Goal: Task Accomplishment & Management: Complete application form

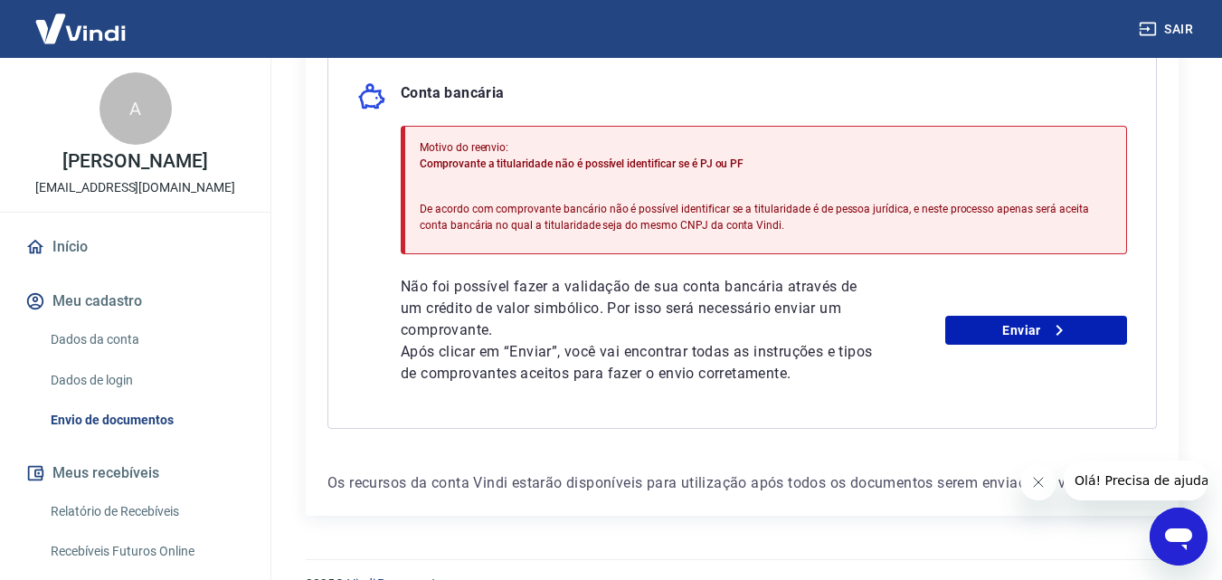
scroll to position [460, 0]
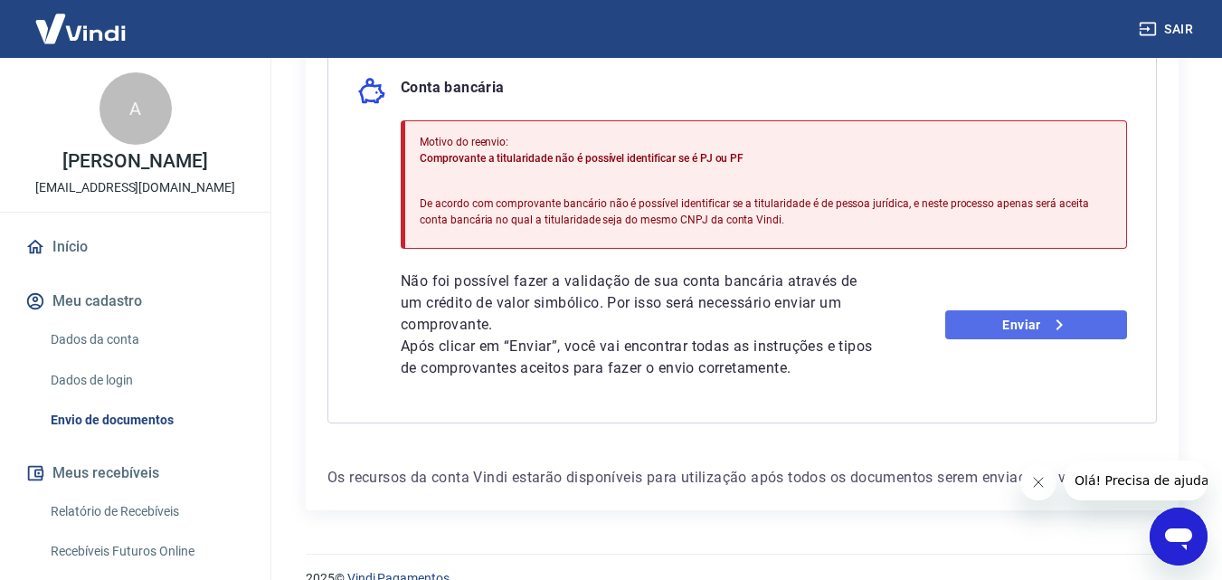
click at [1056, 325] on icon at bounding box center [1059, 325] width 22 height 22
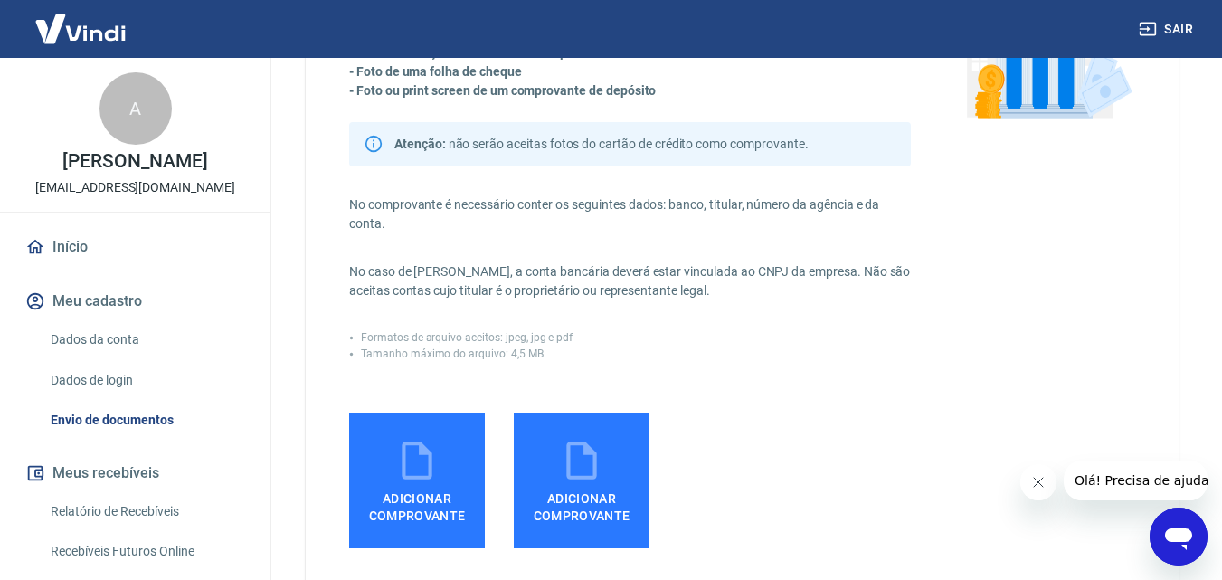
scroll to position [305, 0]
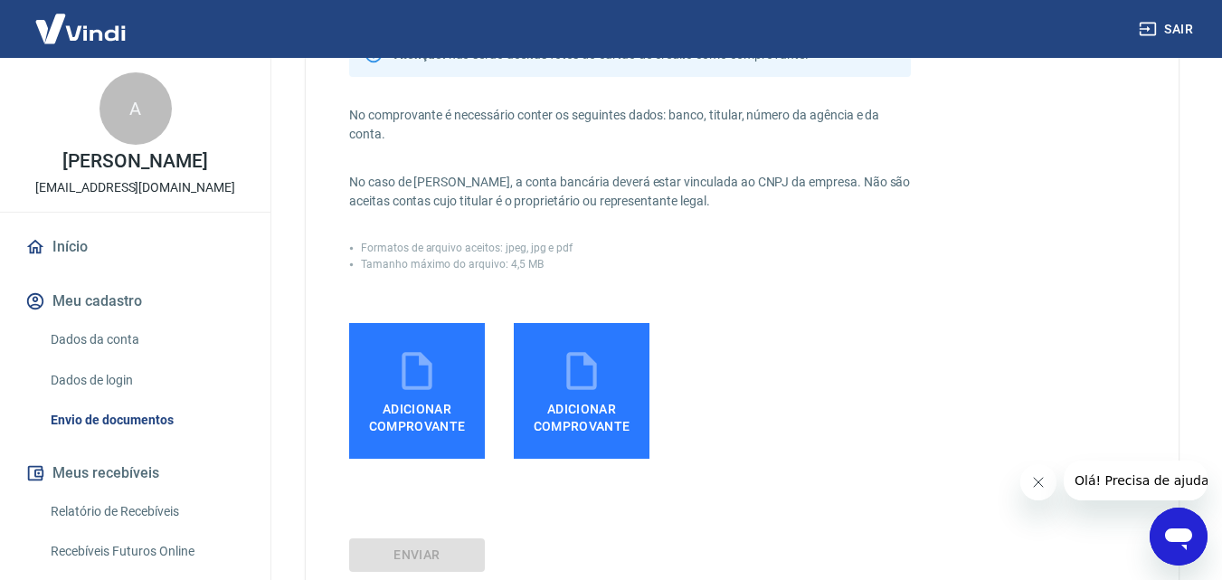
click at [439, 352] on icon at bounding box center [416, 370] width 45 height 45
click at [0, 0] on input "Adicionar comprovante" at bounding box center [0, 0] width 0 height 0
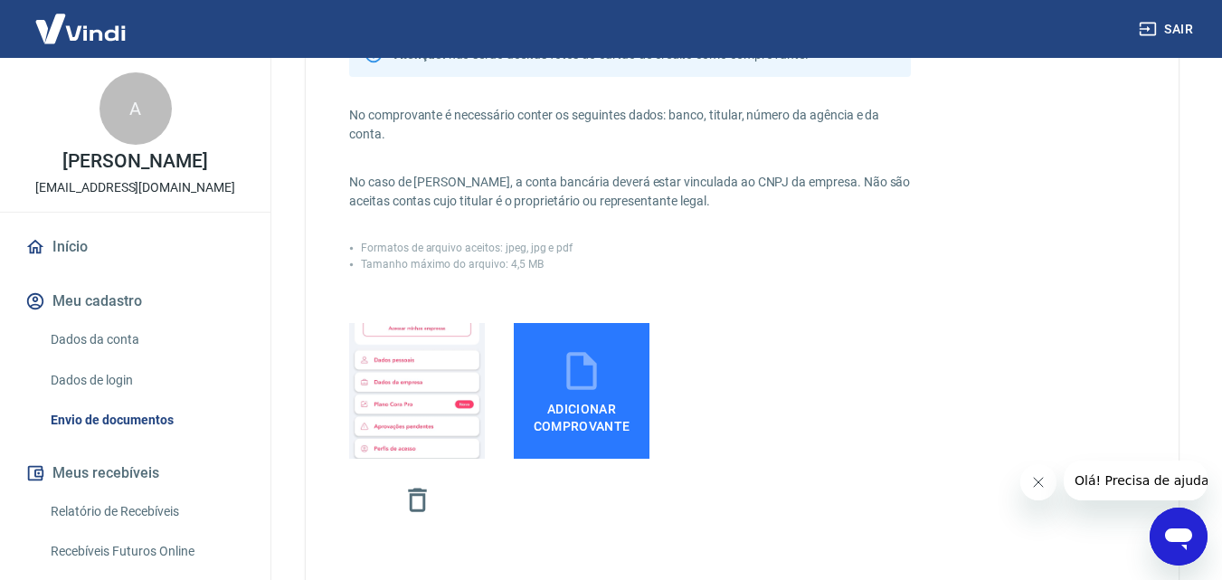
scroll to position [522, 0]
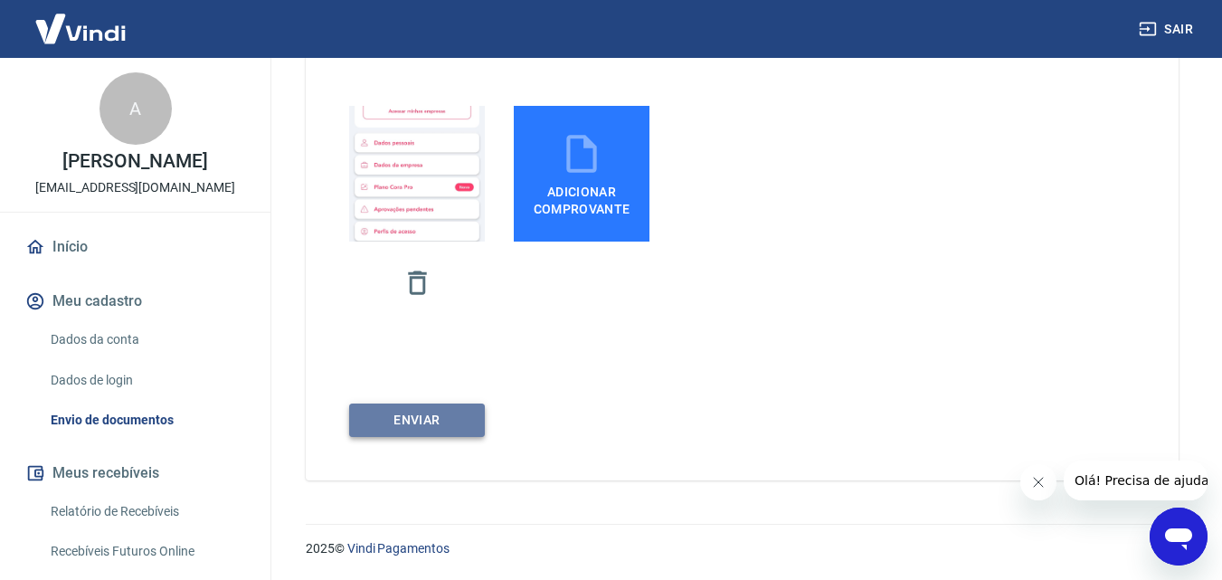
click at [430, 425] on button "ENVIAR" at bounding box center [417, 419] width 136 height 33
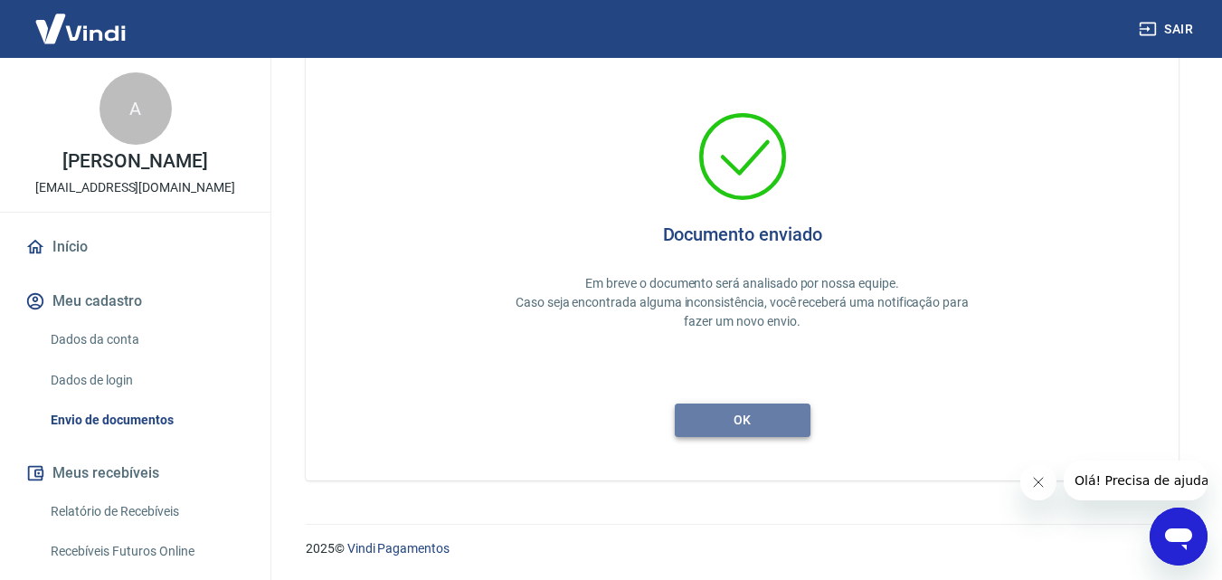
click at [734, 416] on button "ok" at bounding box center [743, 419] width 136 height 33
